Goal: Task Accomplishment & Management: Complete application form

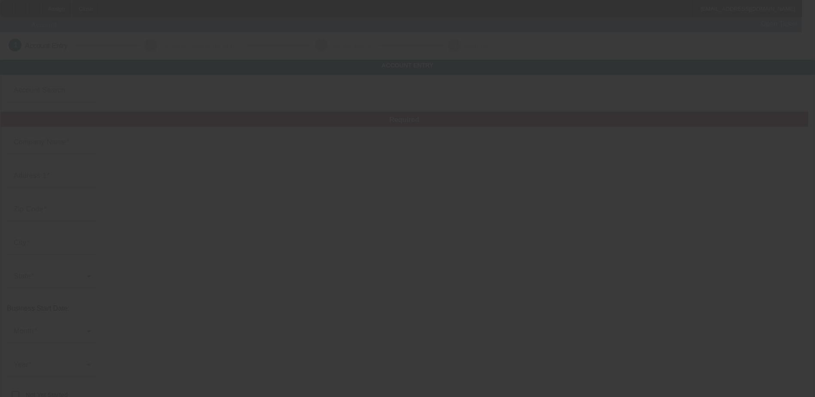
type input "9/26/2025"
type input "Septicology LLC"
type input "47D Plantation Rd"
type input "06016"
type input "Broad Brook"
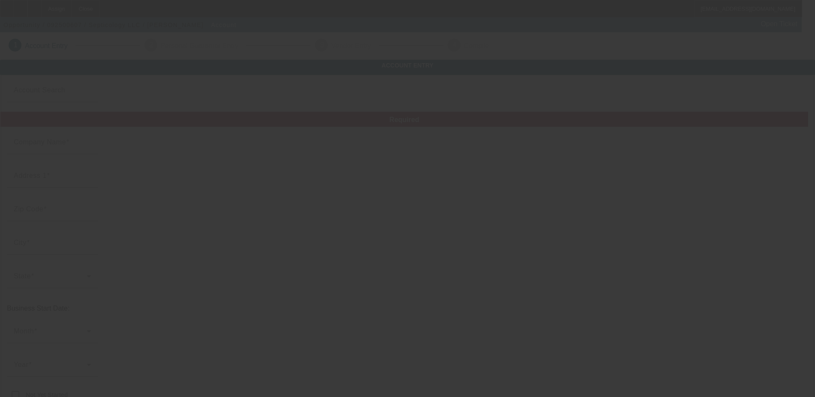
type input "[PHONE_NUMBER]"
type input "dan@septicology.com"
type input "[US_EMPLOYER_IDENTIFICATION_NUMBER]"
type input "https://www.septicology.com"
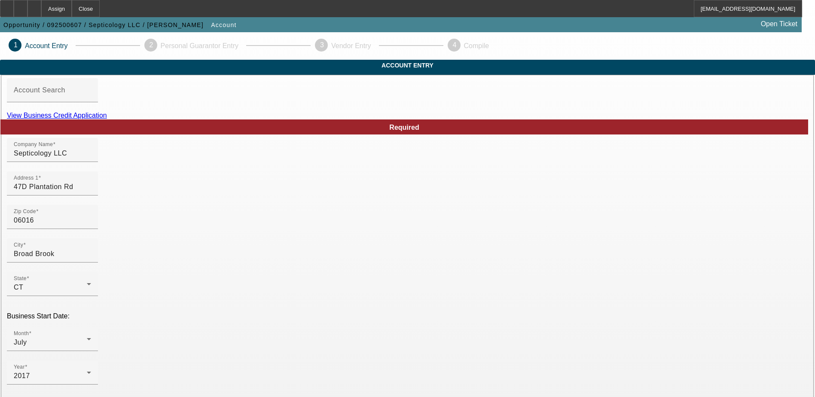
click at [107, 119] on link "View Business Credit Application" at bounding box center [57, 115] width 100 height 7
click at [91, 159] on input "Septicology LLC" at bounding box center [52, 153] width 77 height 10
drag, startPoint x: 224, startPoint y: 89, endPoint x: 220, endPoint y: 95, distance: 6.6
click at [65, 94] on mat-label "Account Search" at bounding box center [40, 89] width 52 height 7
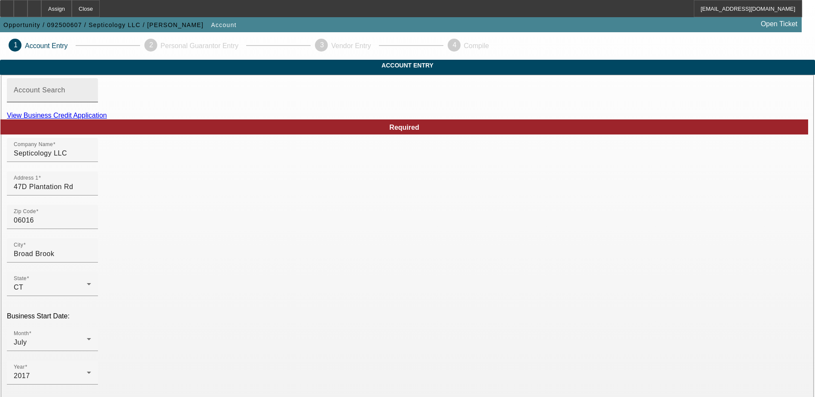
click at [91, 99] on input "Account Search" at bounding box center [52, 94] width 77 height 10
click at [91, 159] on input "Septicology LLC" at bounding box center [52, 153] width 77 height 10
drag, startPoint x: 196, startPoint y: 168, endPoint x: 258, endPoint y: 162, distance: 62.6
click at [91, 162] on div "Company Name Septicology LLC" at bounding box center [52, 150] width 77 height 24
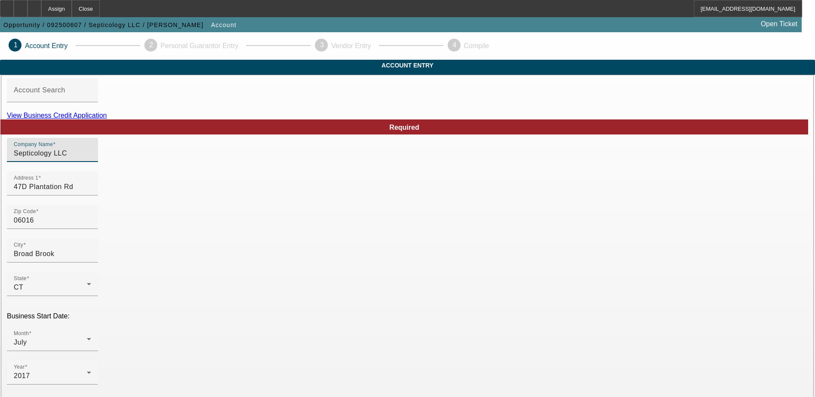
click at [91, 159] on input "Septicology LLC" at bounding box center [52, 153] width 77 height 10
click at [91, 102] on div "Account Search" at bounding box center [52, 90] width 77 height 24
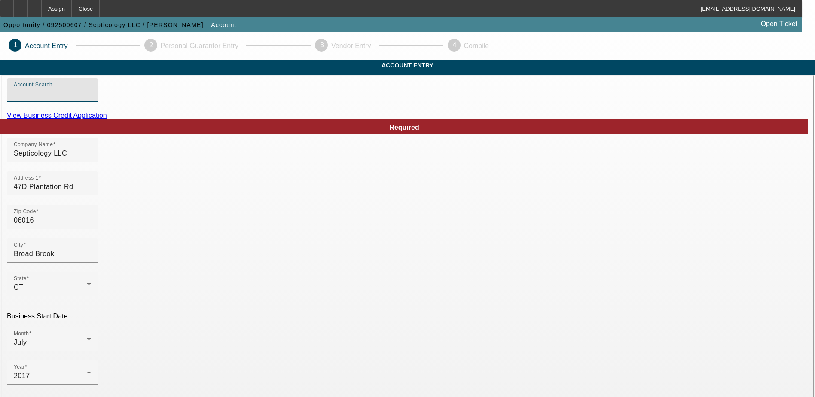
click at [91, 99] on input "Account Search" at bounding box center [52, 94] width 77 height 10
paste input "Septicology LLC"
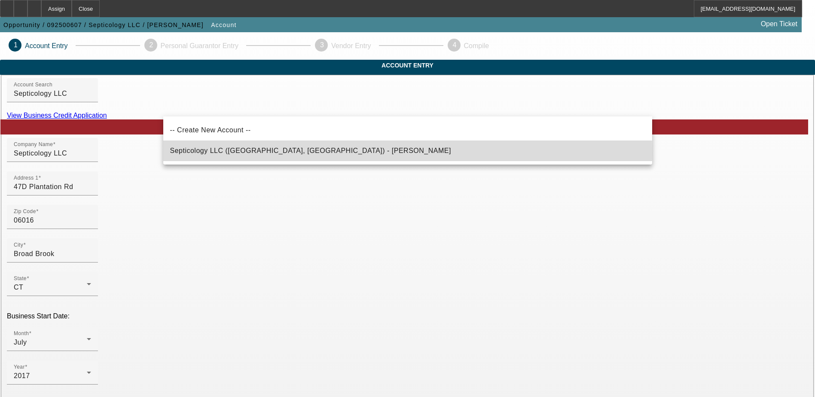
click at [221, 153] on span "Septicology LLC (Broad Brook, CT) - Dziadul, Daniel" at bounding box center [310, 150] width 281 height 7
type input "Septicology LLC (Broad Brook, CT) - Dziadul, Daniel"
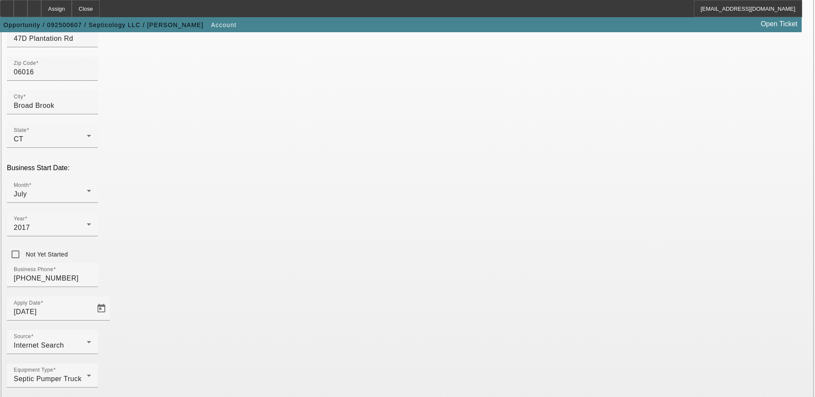
scroll to position [153, 0]
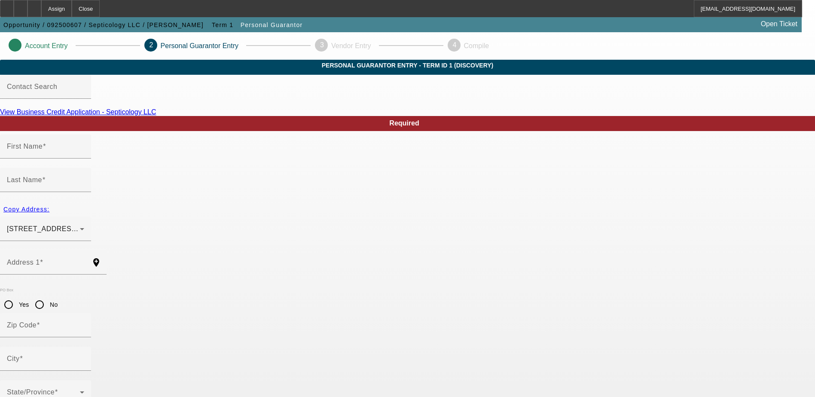
type input "Daniel"
type input "Dziadul"
type input "11 Matthew Lane"
radio input "true"
type input "06016"
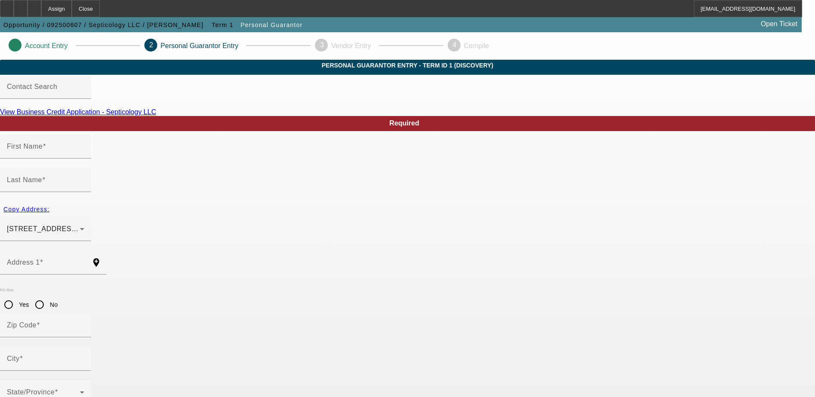
type input "Broad Brook"
type input "(860) 462-3926"
type input "100"
type input "046-82-1442"
type input "dan@septicology.com"
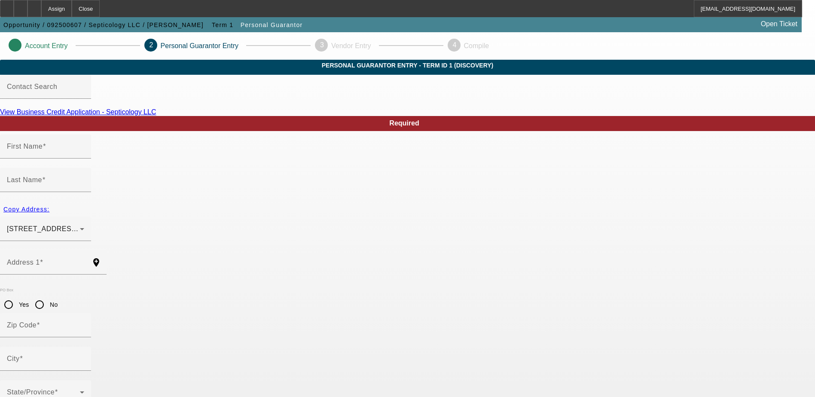
type input "(860) 970-1434"
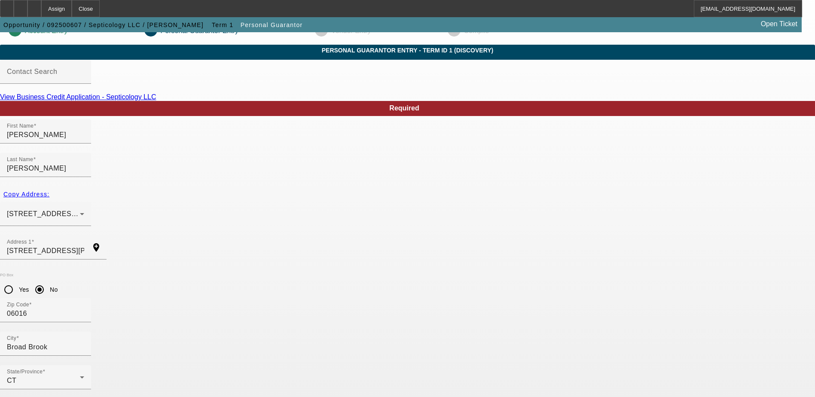
scroll to position [23, 0]
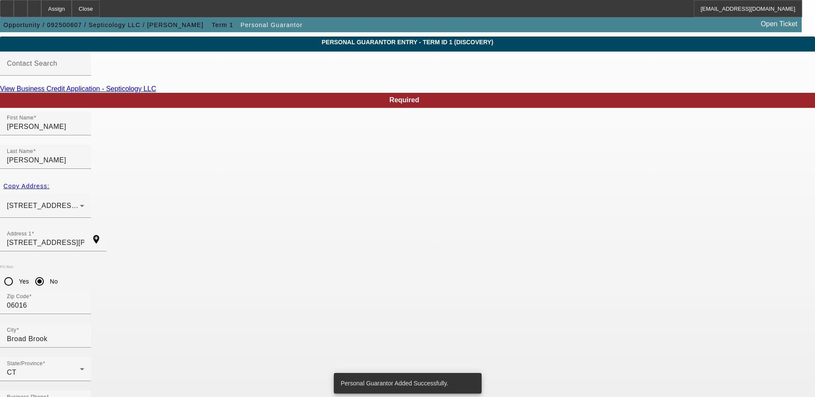
scroll to position [0, 0]
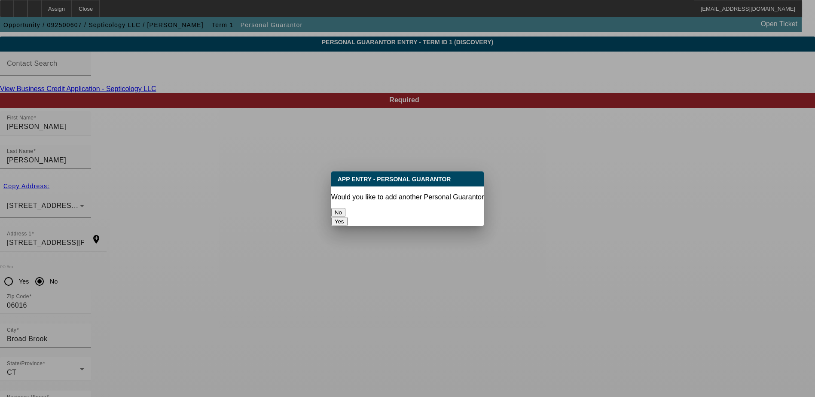
click at [346, 208] on button "No" at bounding box center [338, 212] width 14 height 9
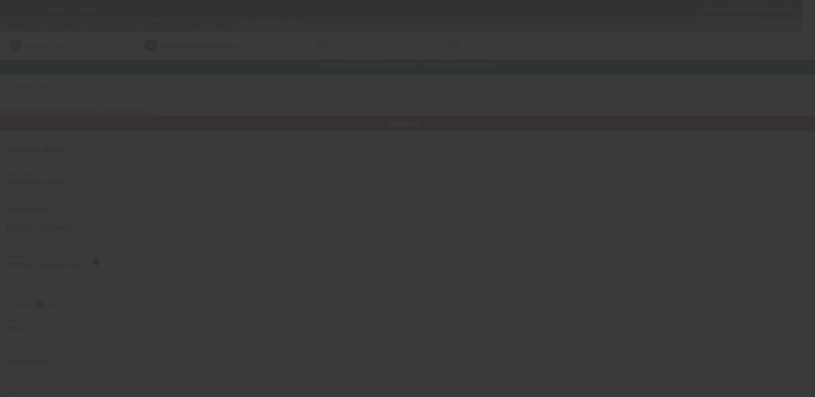
scroll to position [23, 0]
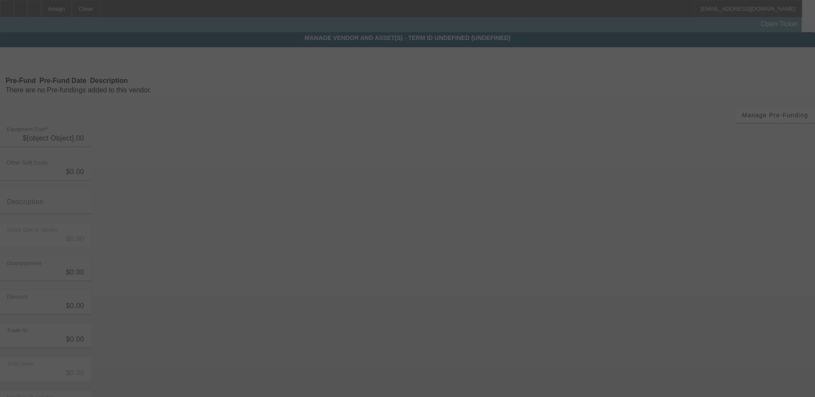
type input "$30,000.00"
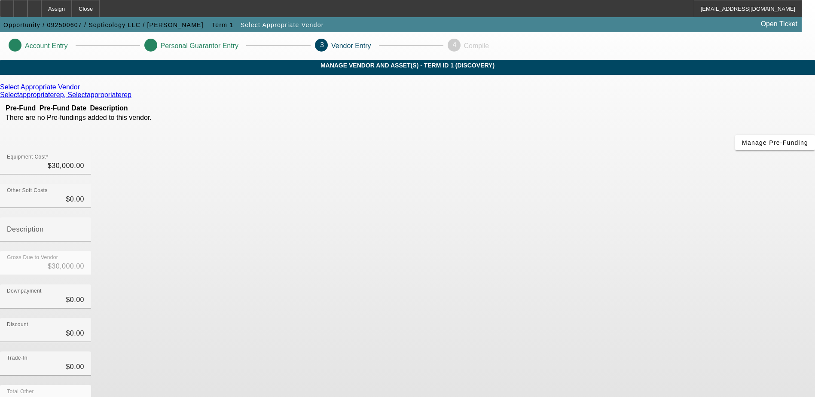
click at [82, 91] on link at bounding box center [81, 87] width 2 height 8
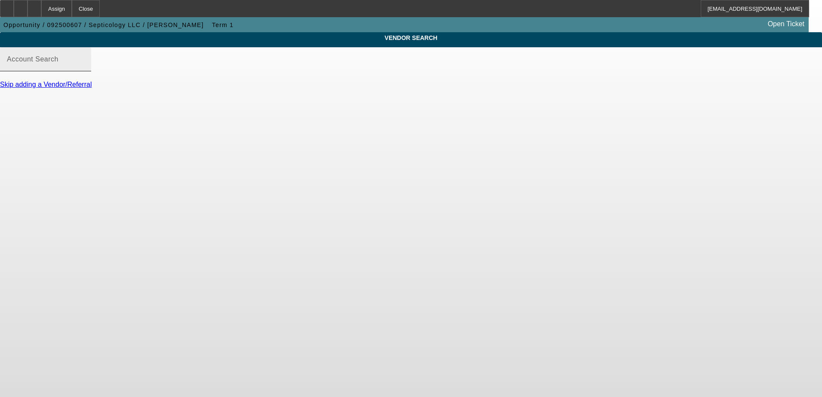
click at [84, 68] on input "Account Search" at bounding box center [45, 63] width 77 height 10
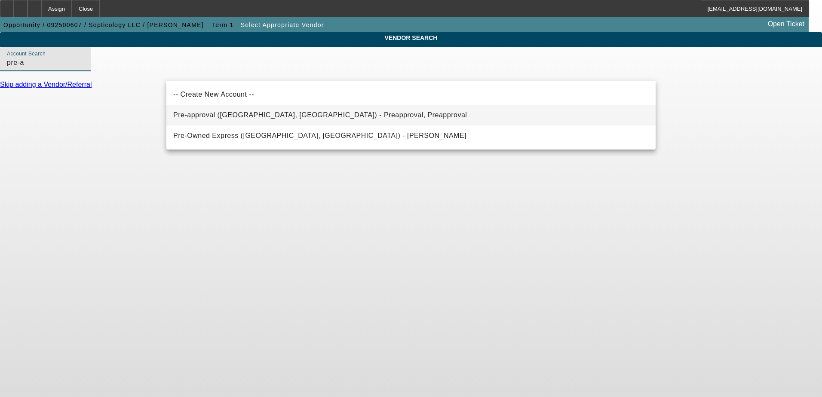
click at [191, 119] on span "Pre-approval (Northbrook, IL) - Preapproval, Preapproval" at bounding box center [320, 115] width 294 height 10
type input "Pre-approval (Northbrook, IL) - Preapproval, Preapproval"
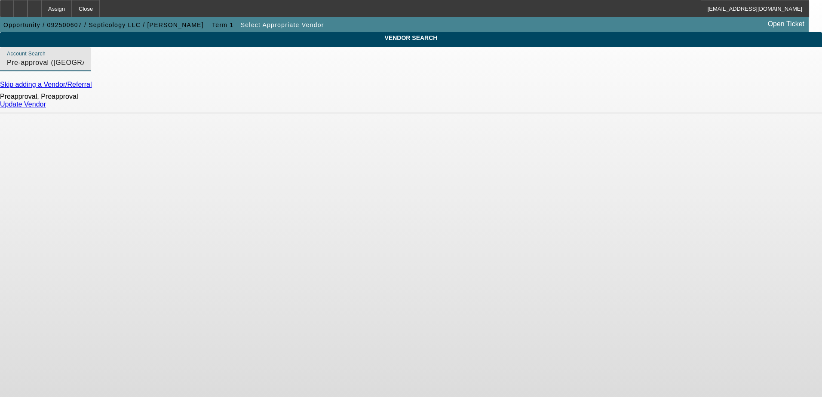
click at [46, 108] on link "Update Vendor" at bounding box center [23, 104] width 46 height 7
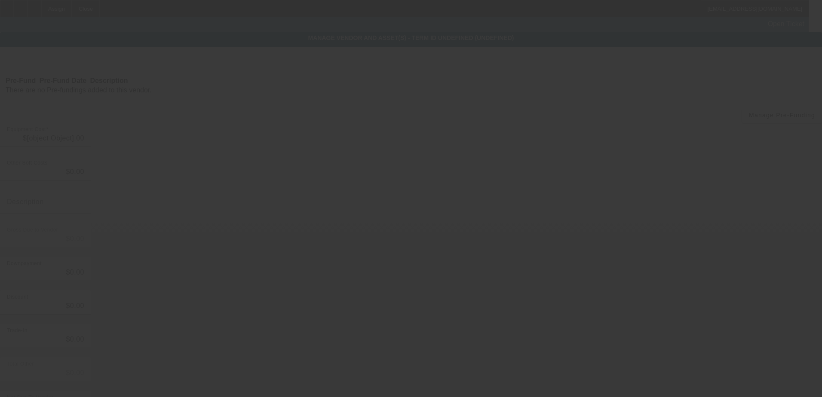
type input "$30,000.00"
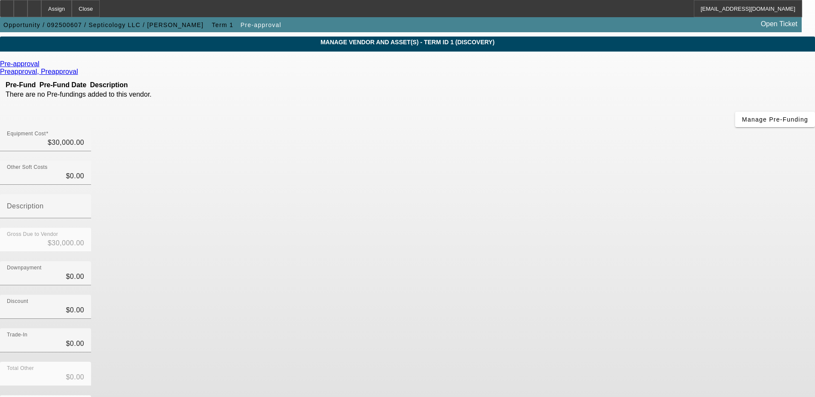
scroll to position [42, 0]
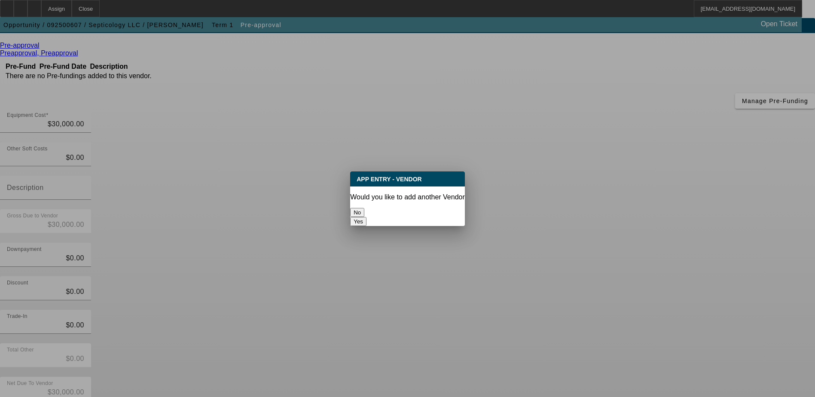
click at [365, 208] on button "No" at bounding box center [357, 212] width 14 height 9
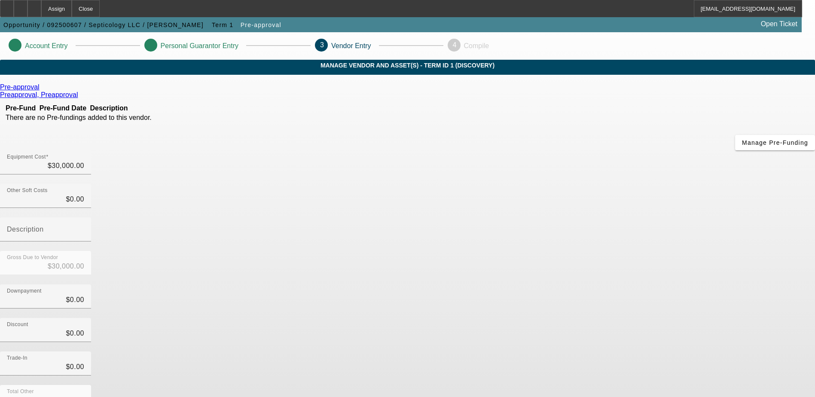
scroll to position [42, 0]
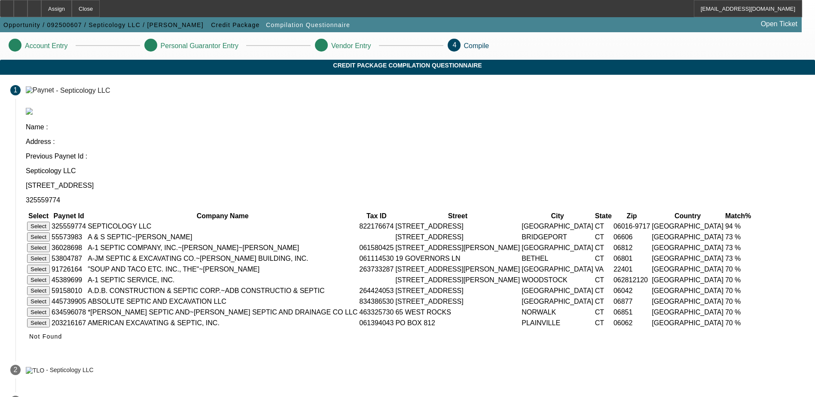
click at [50, 221] on td "Select" at bounding box center [39, 226] width 24 height 10
click at [50, 222] on button "Select" at bounding box center [38, 226] width 23 height 9
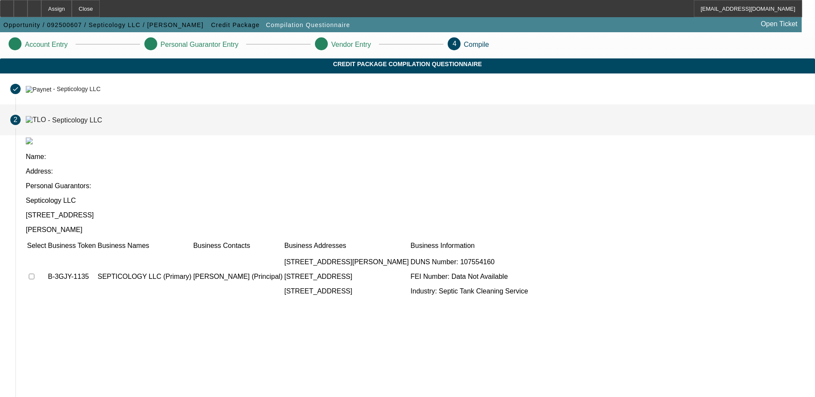
click at [34, 274] on input "checkbox" at bounding box center [32, 277] width 6 height 6
checkbox input "true"
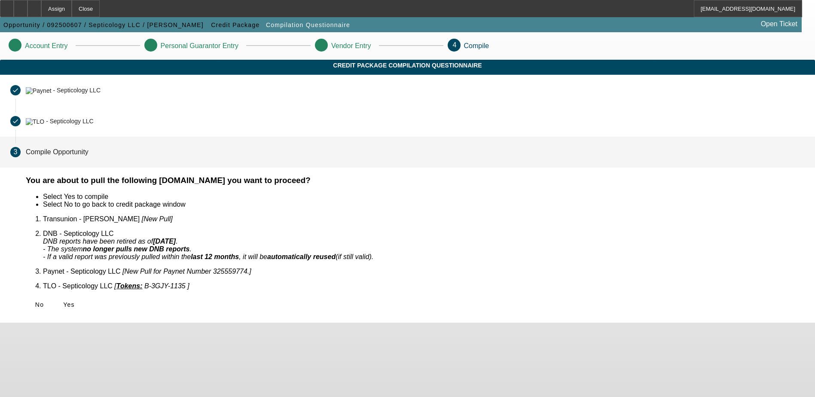
scroll to position [0, 0]
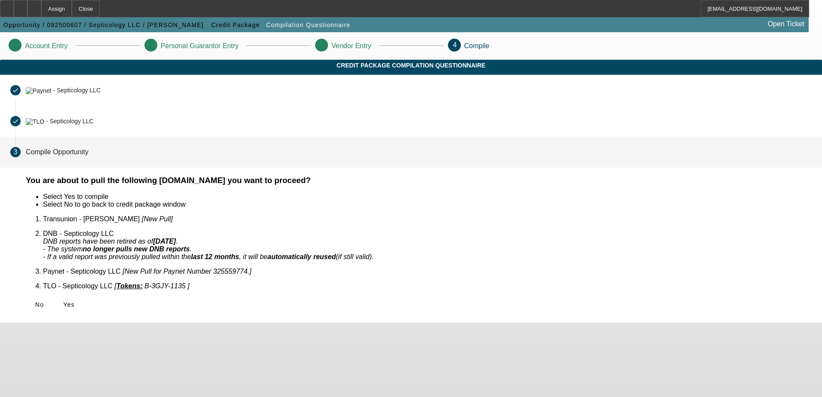
click at [75, 301] on span "Yes" at bounding box center [69, 304] width 12 height 7
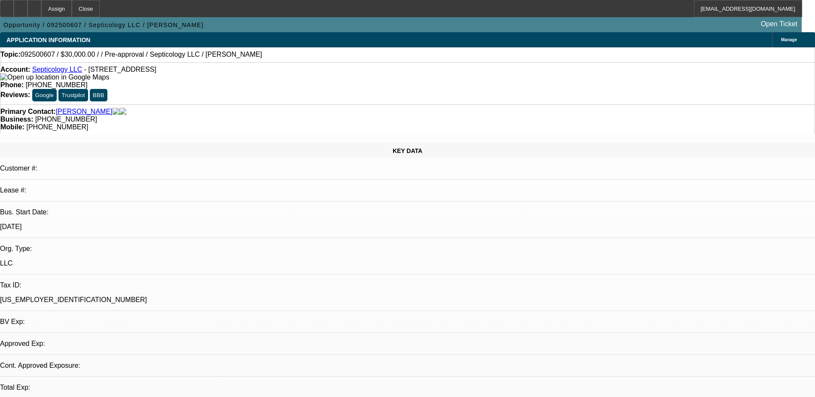
select select "0"
select select "2"
select select "0.1"
select select "1"
select select "2"
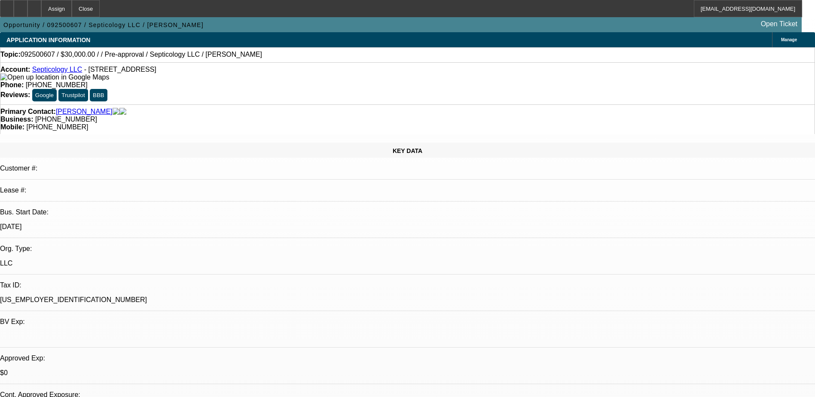
select select "4"
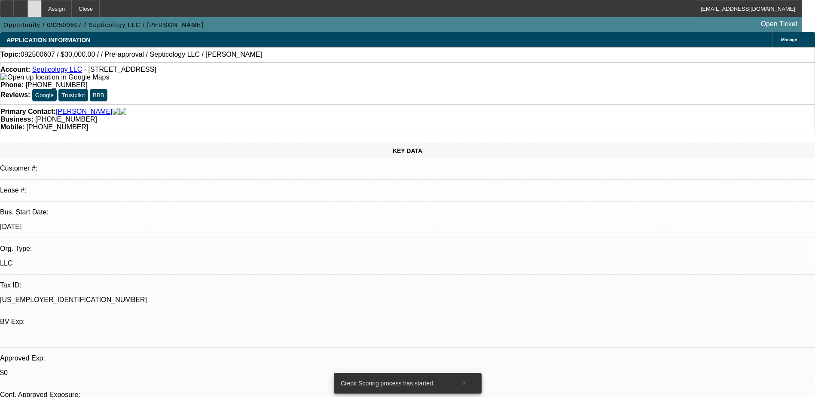
click at [41, 4] on div at bounding box center [35, 8] width 14 height 17
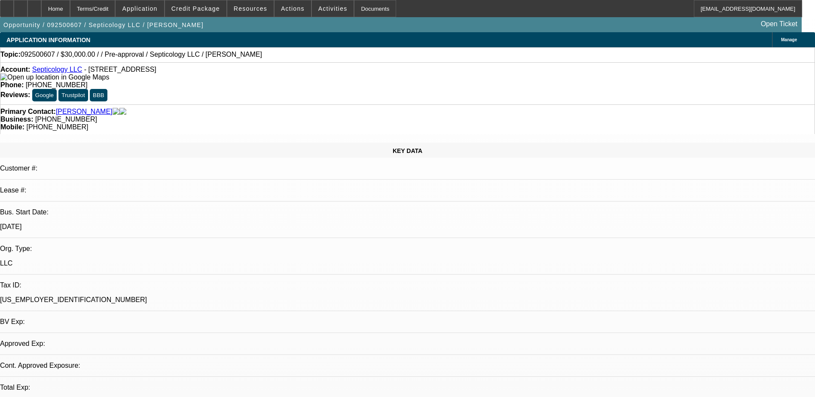
select select "0"
select select "2"
select select "0.1"
select select "1"
select select "2"
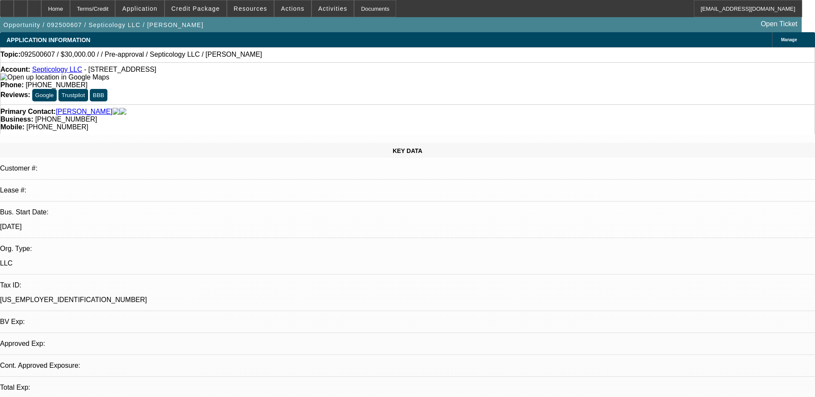
select select "4"
click at [318, 3] on span at bounding box center [333, 8] width 42 height 21
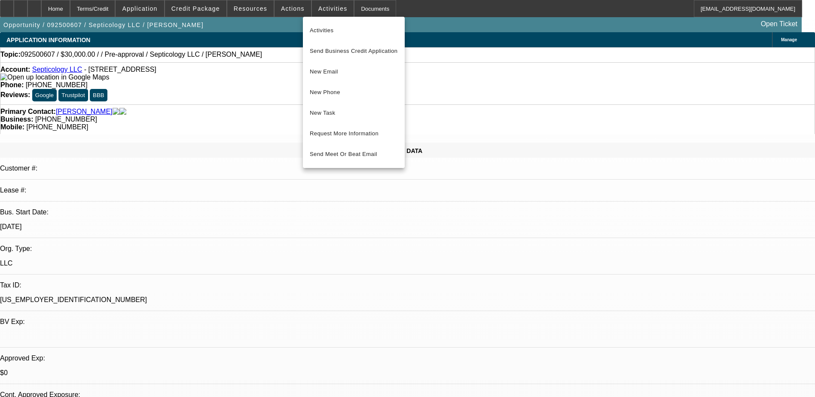
click at [236, 88] on div at bounding box center [407, 198] width 815 height 397
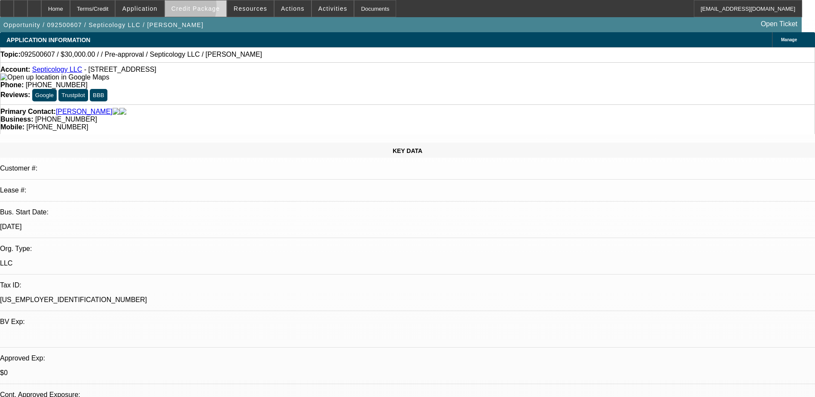
click at [183, 8] on span at bounding box center [195, 8] width 61 height 21
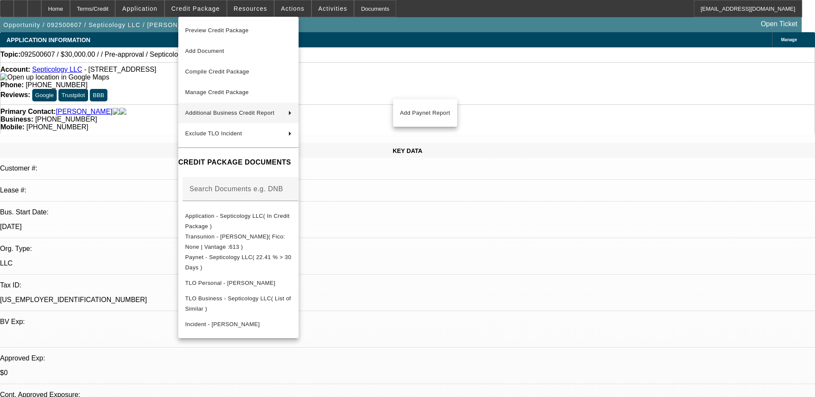
click at [143, 116] on div at bounding box center [407, 198] width 815 height 397
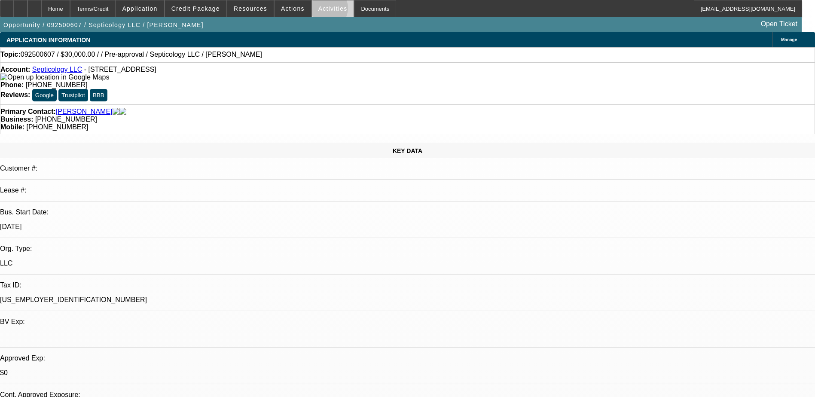
click at [319, 10] on span "Activities" at bounding box center [333, 8] width 29 height 7
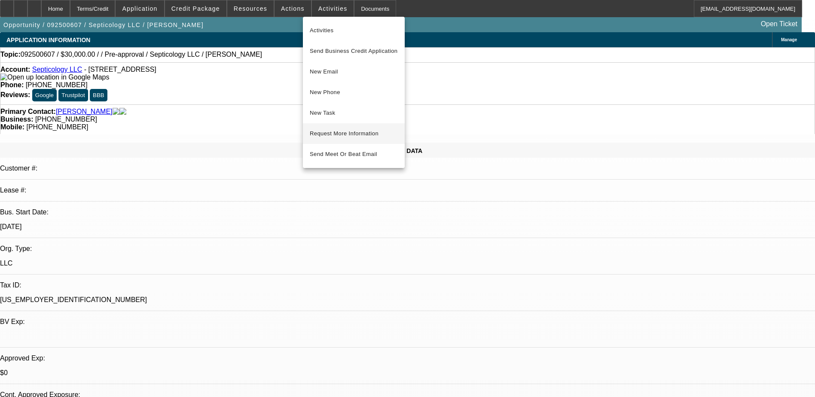
click at [334, 140] on button "Request More Information" at bounding box center [354, 133] width 102 height 21
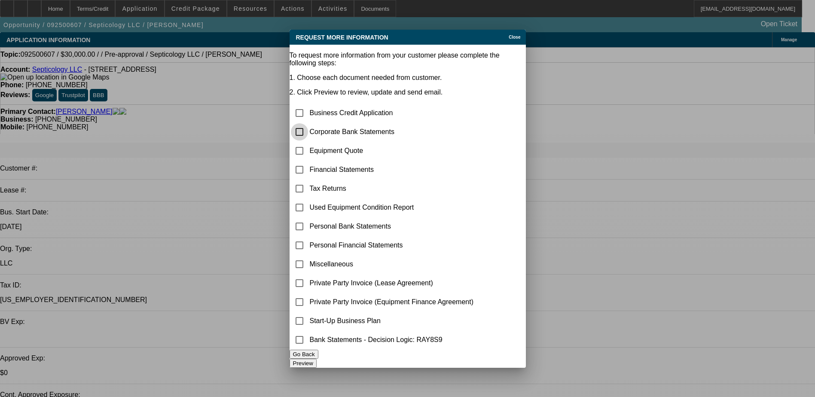
click at [305, 123] on input "checkbox" at bounding box center [299, 131] width 17 height 17
checkbox input "true"
click at [308, 142] on input "checkbox" at bounding box center [299, 150] width 17 height 17
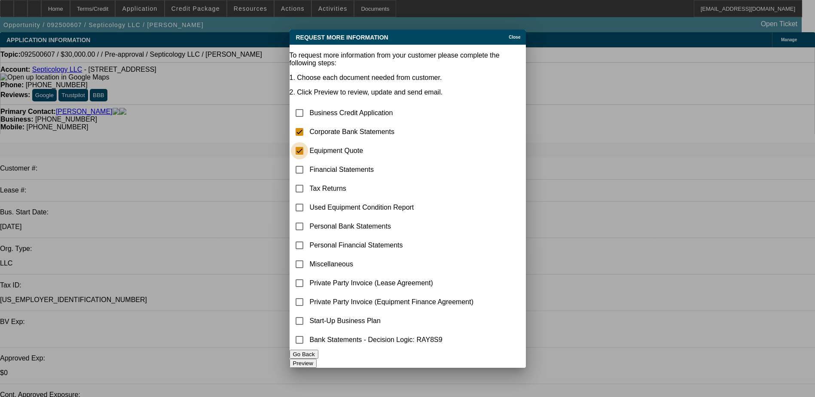
checkbox input "true"
click at [317, 361] on button "Preview" at bounding box center [303, 363] width 27 height 9
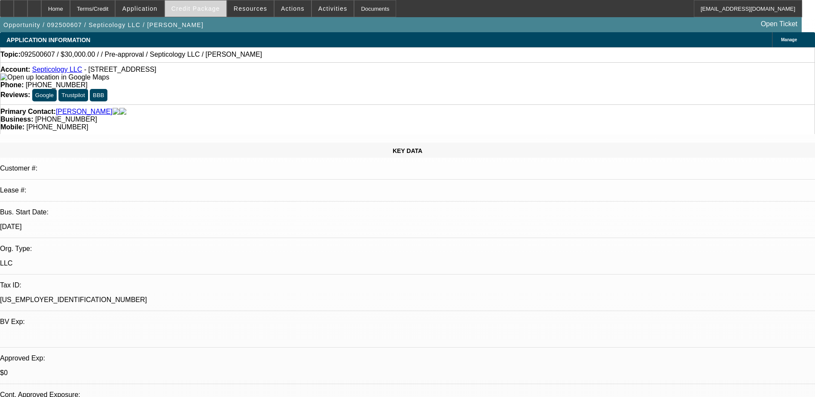
click at [203, 15] on span at bounding box center [195, 8] width 61 height 21
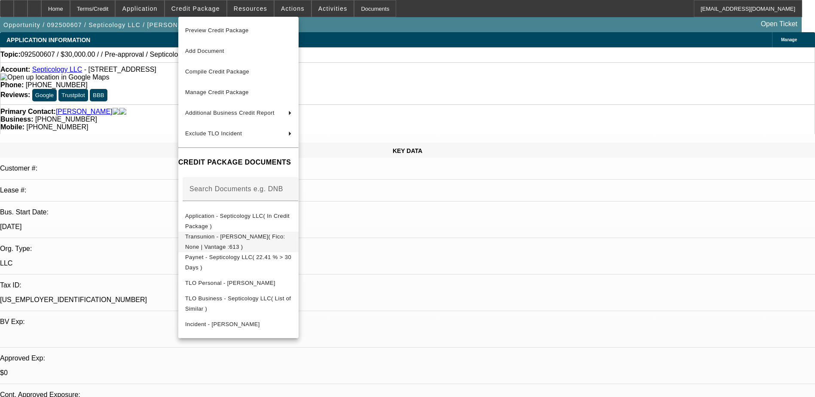
click at [213, 234] on span "Transunion - Dziadul, Daniel( Fico: None | Vantage :613 )" at bounding box center [238, 242] width 107 height 21
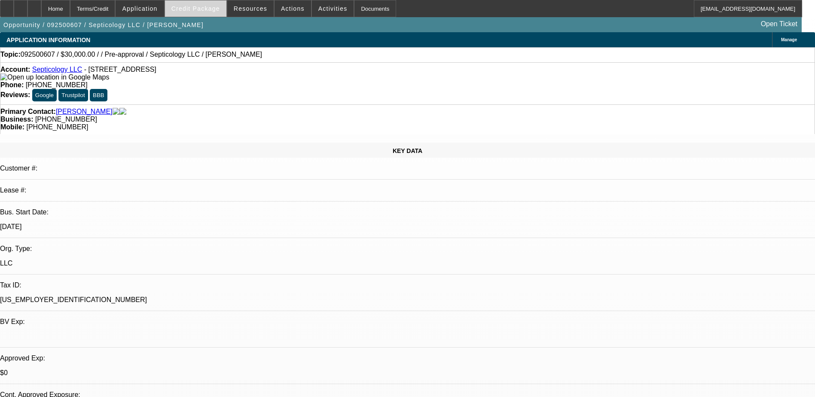
click at [195, 12] on span at bounding box center [195, 8] width 61 height 21
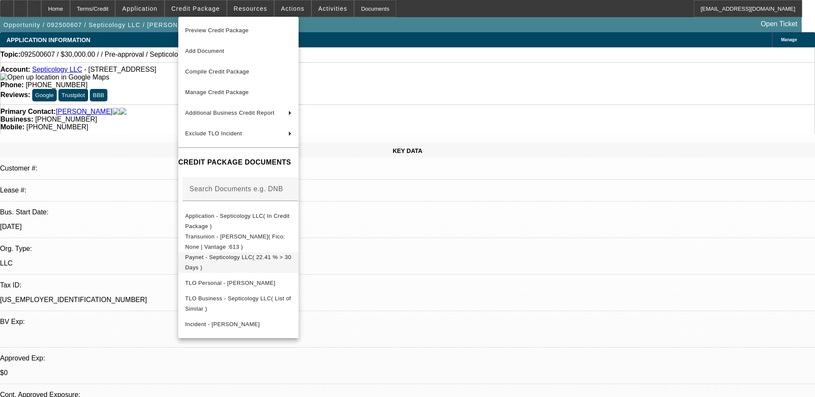
click at [212, 264] on span "Paynet - Septicology LLC( 22.41 % > 30 Days )" at bounding box center [238, 262] width 107 height 21
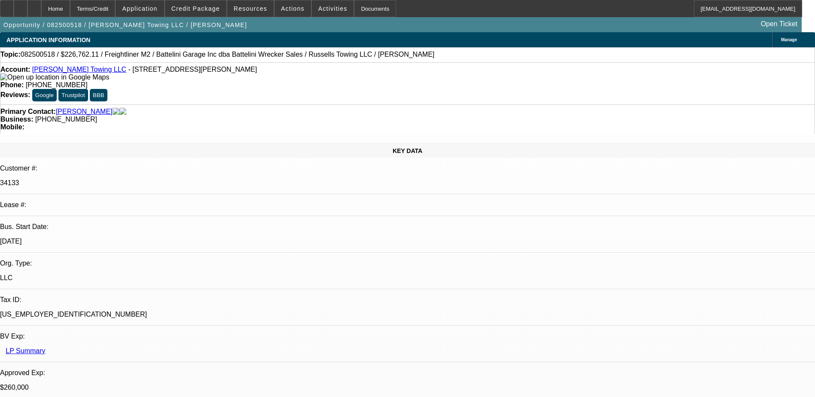
select select "0"
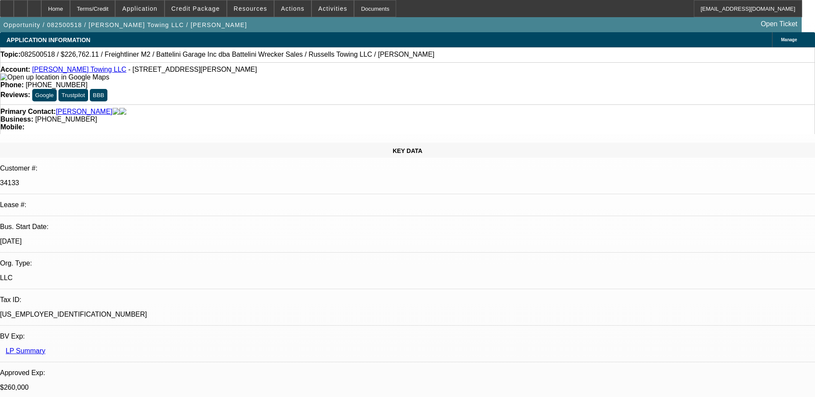
select select "0"
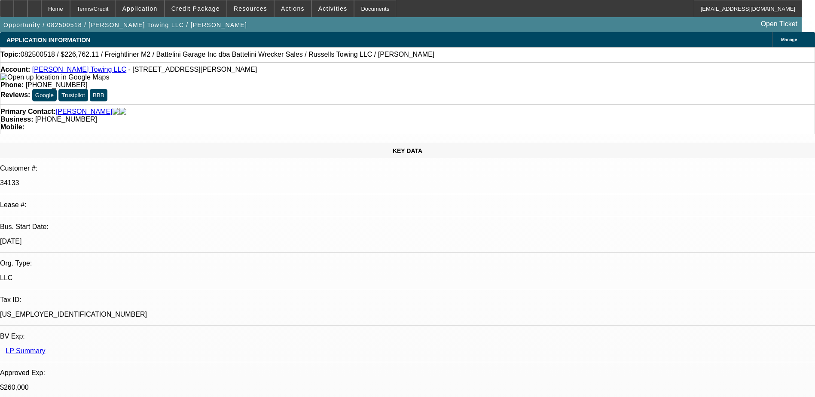
select select "0"
select select "1"
select select "3"
select select "6"
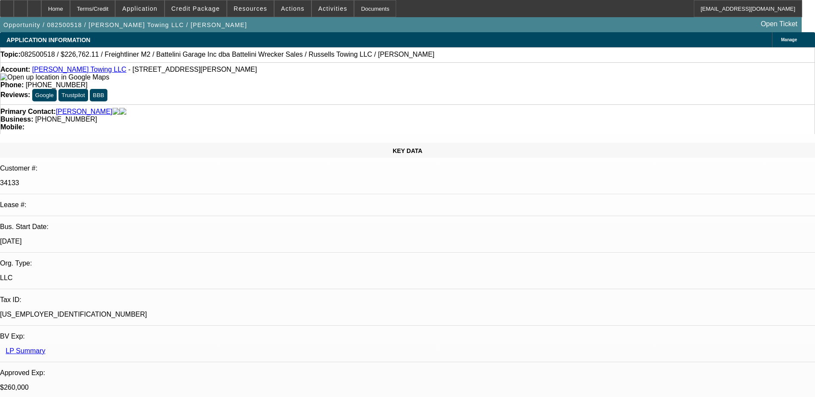
select select "1"
select select "3"
select select "6"
select select "1"
select select "3"
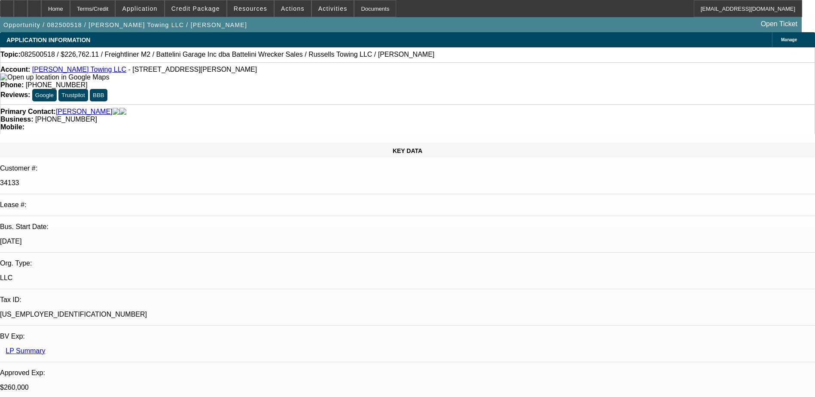
select select "6"
select select "1"
select select "3"
select select "6"
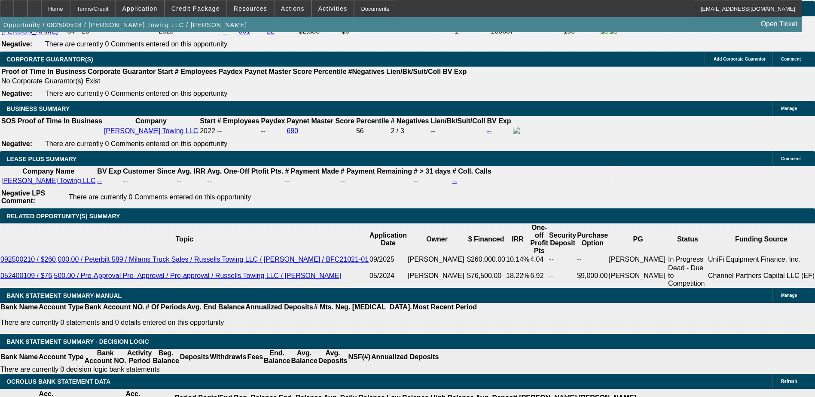
scroll to position [1505, 0]
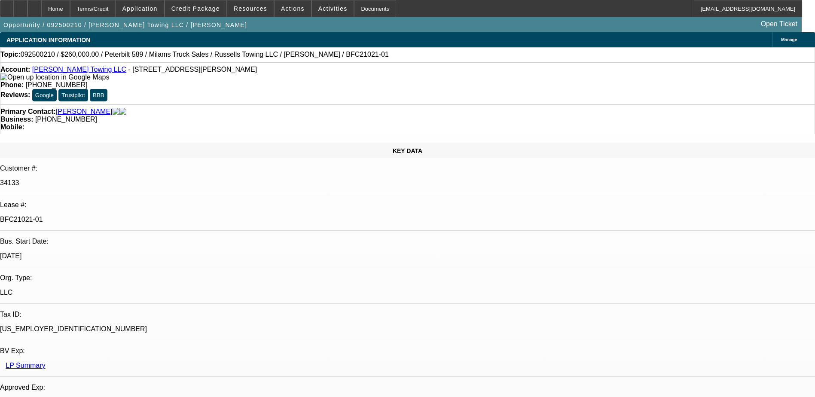
select select "0"
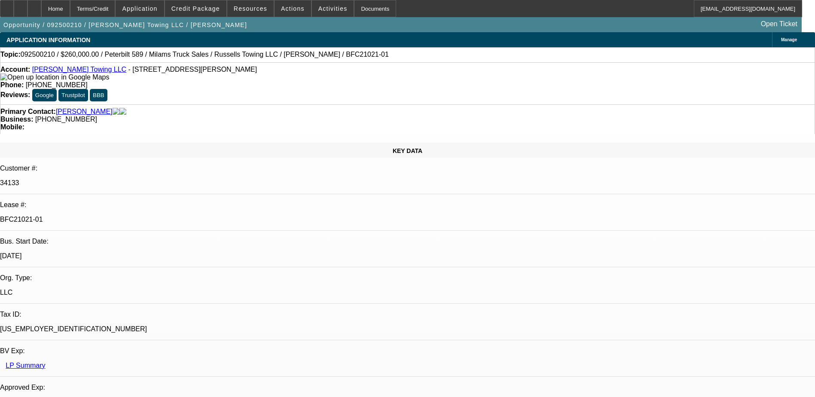
select select "0"
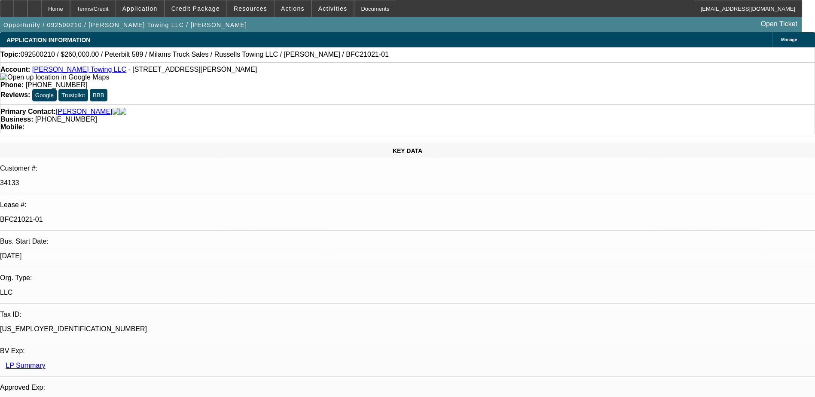
select select "0"
select select "1"
select select "3"
select select "6"
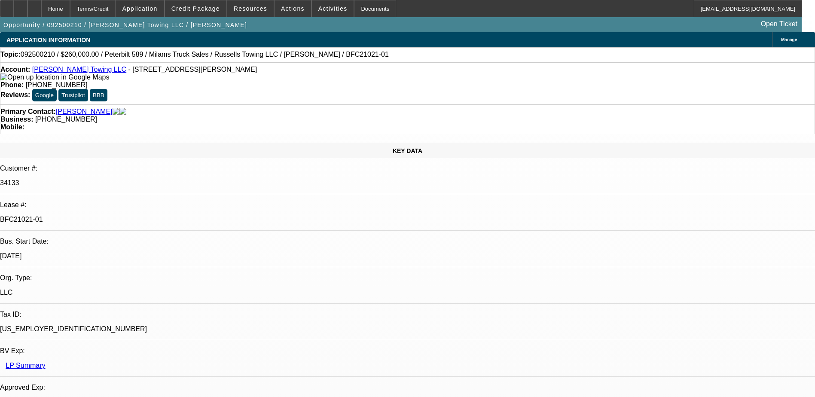
select select "1"
select select "3"
select select "6"
select select "1"
select select "3"
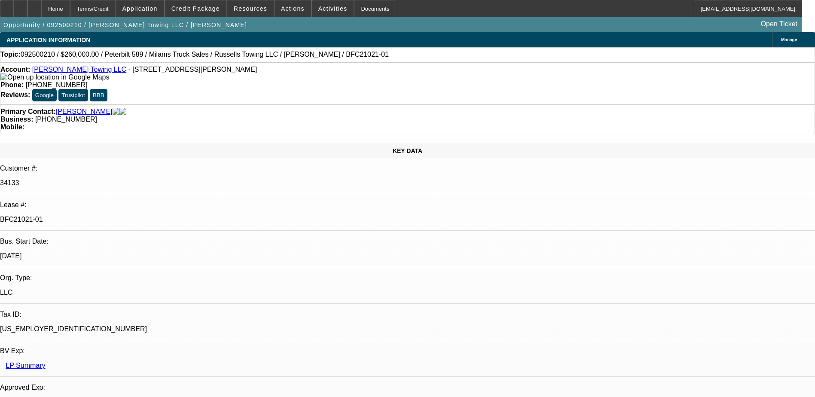
select select "6"
select select "1"
select select "3"
select select "6"
